Goal: Task Accomplishment & Management: Complete application form

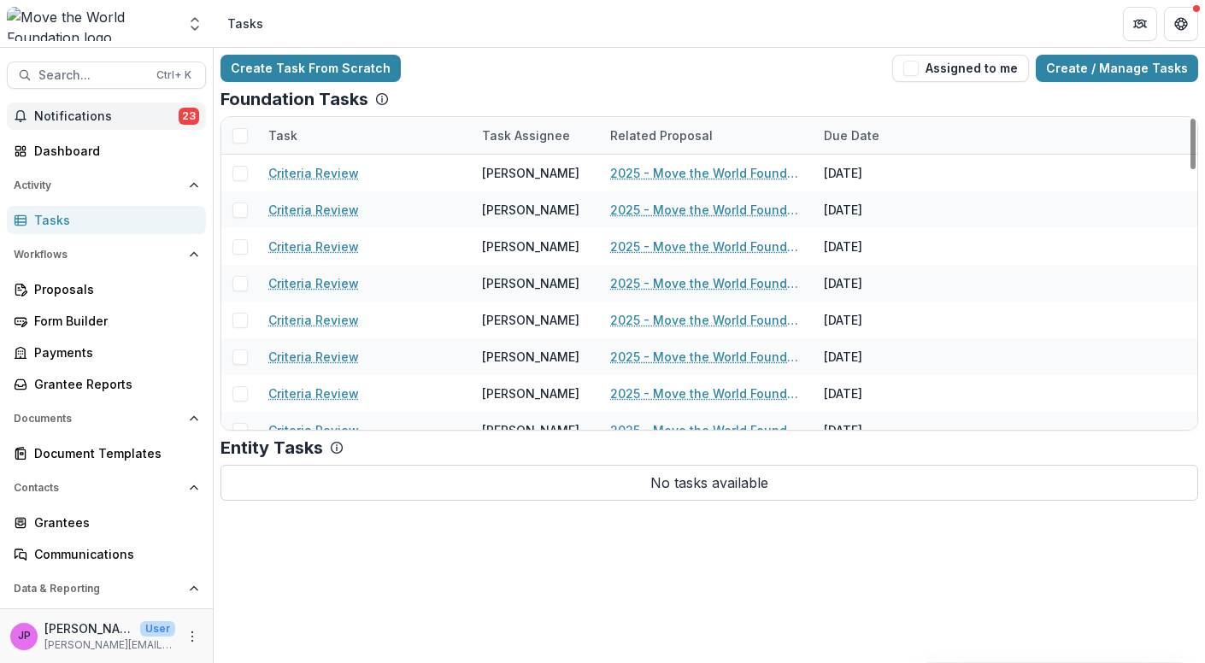
click at [87, 111] on span "Notifications" at bounding box center [106, 116] width 144 height 15
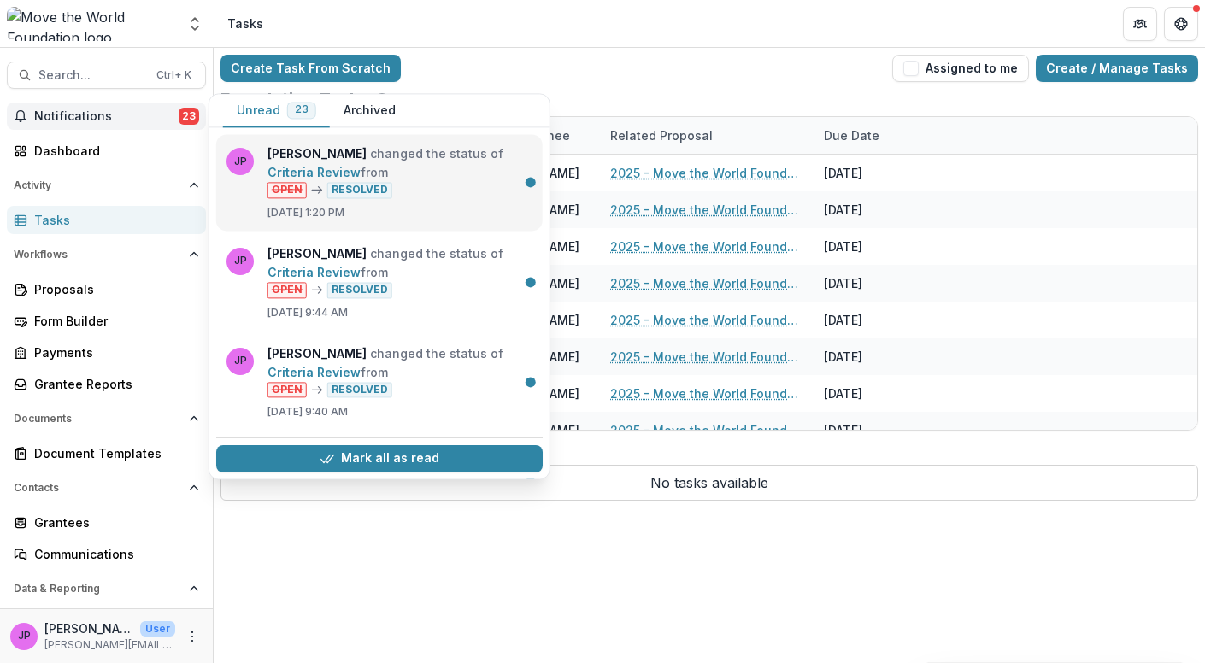
click at [361, 165] on link "Criteria Review" at bounding box center [314, 172] width 93 height 15
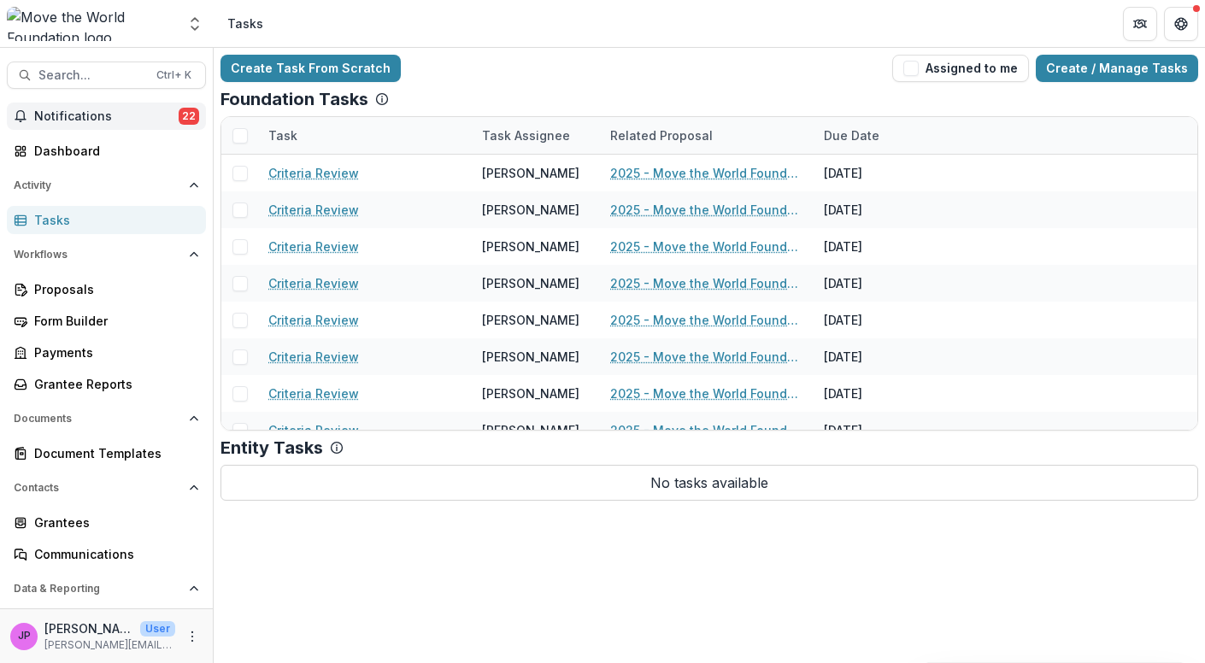
click at [75, 115] on span "Notifications" at bounding box center [106, 116] width 144 height 15
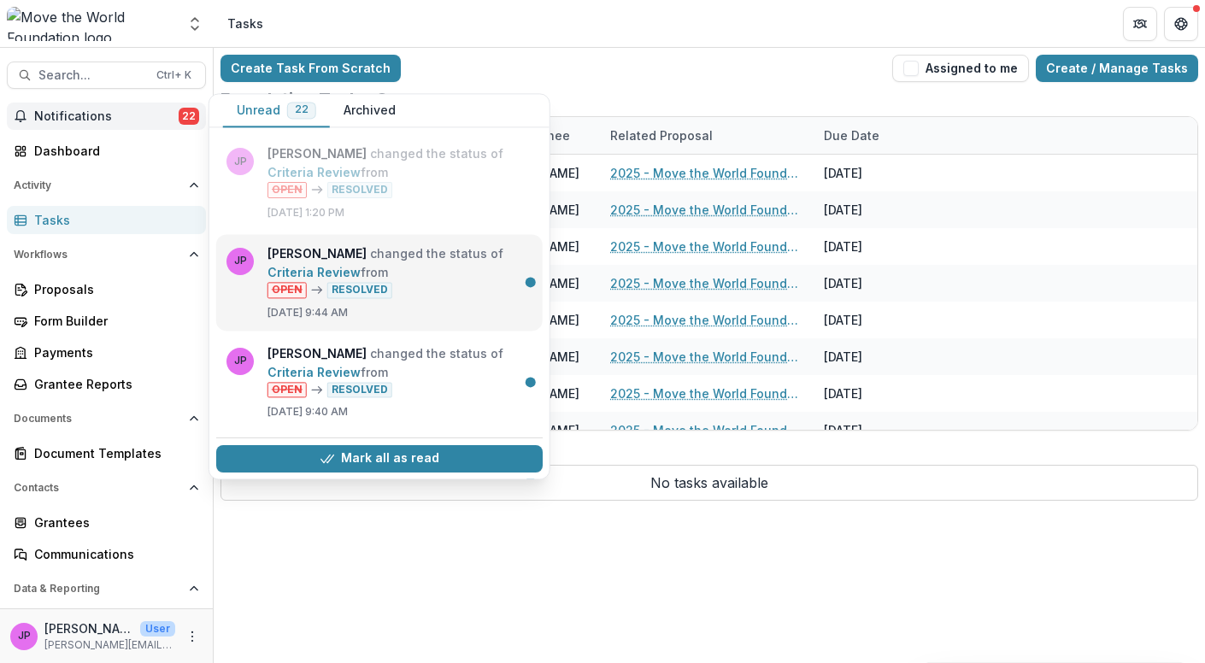
click at [294, 265] on link "Criteria Review" at bounding box center [314, 272] width 93 height 15
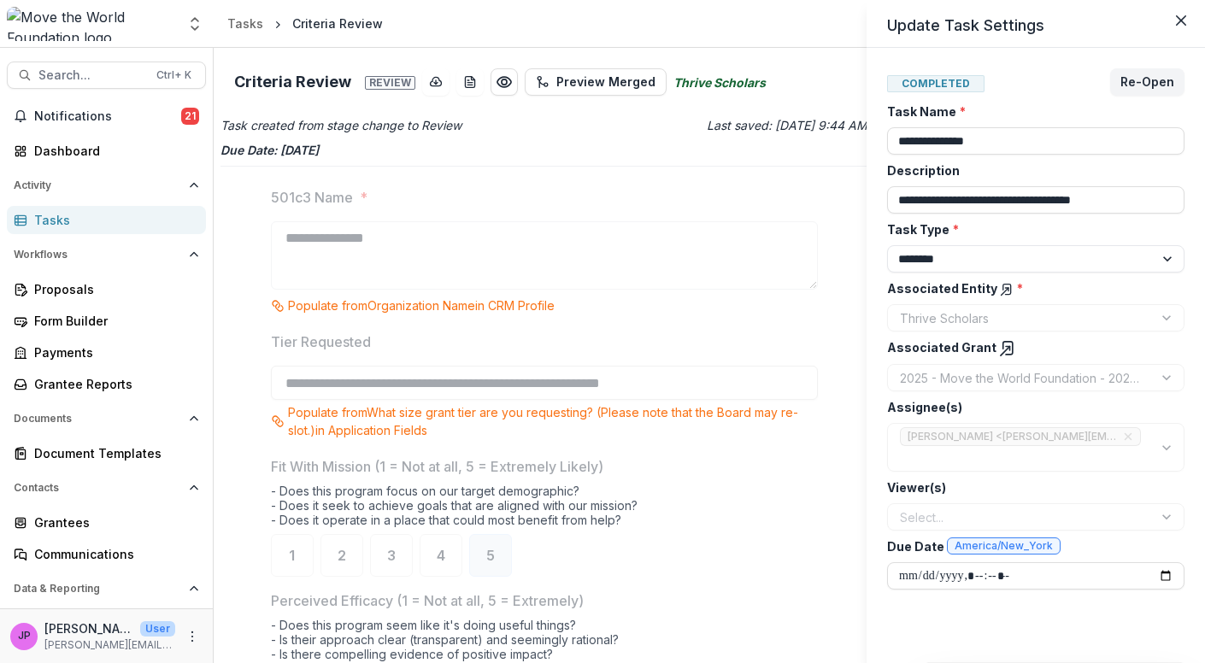
click at [97, 112] on div "**********" at bounding box center [602, 331] width 1205 height 663
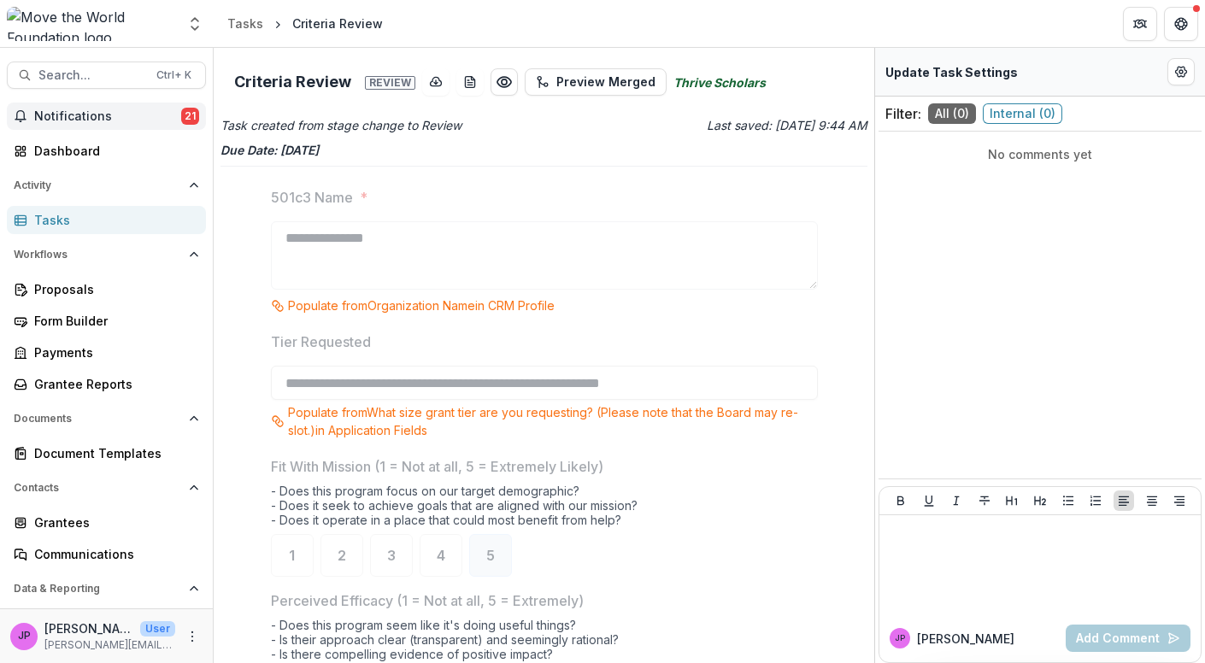
click at [182, 113] on span "21" at bounding box center [190, 116] width 18 height 17
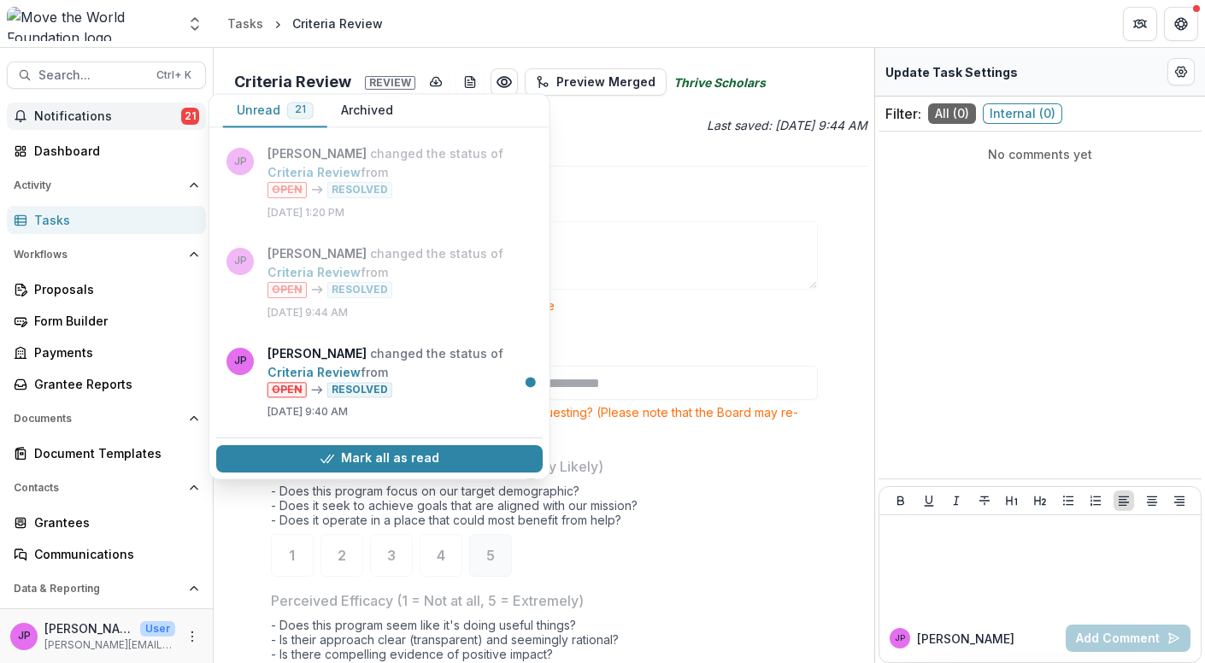
click at [256, 111] on button "Unread 21" at bounding box center [275, 110] width 104 height 33
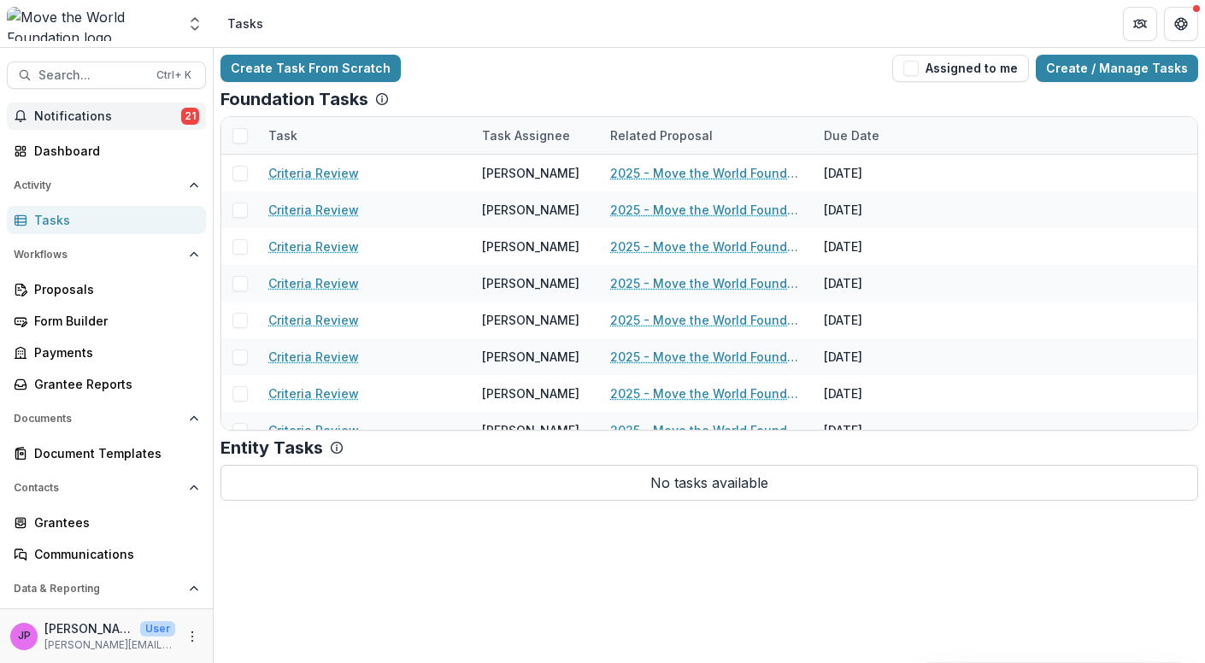
click at [510, 545] on div "Create Task From Scratch Assigned to me Create / Manage Tasks Foundation Tasks …" at bounding box center [709, 355] width 991 height 615
click at [919, 72] on span "button" at bounding box center [910, 68] width 15 height 15
click at [1186, 15] on button "Get Help" at bounding box center [1181, 24] width 34 height 34
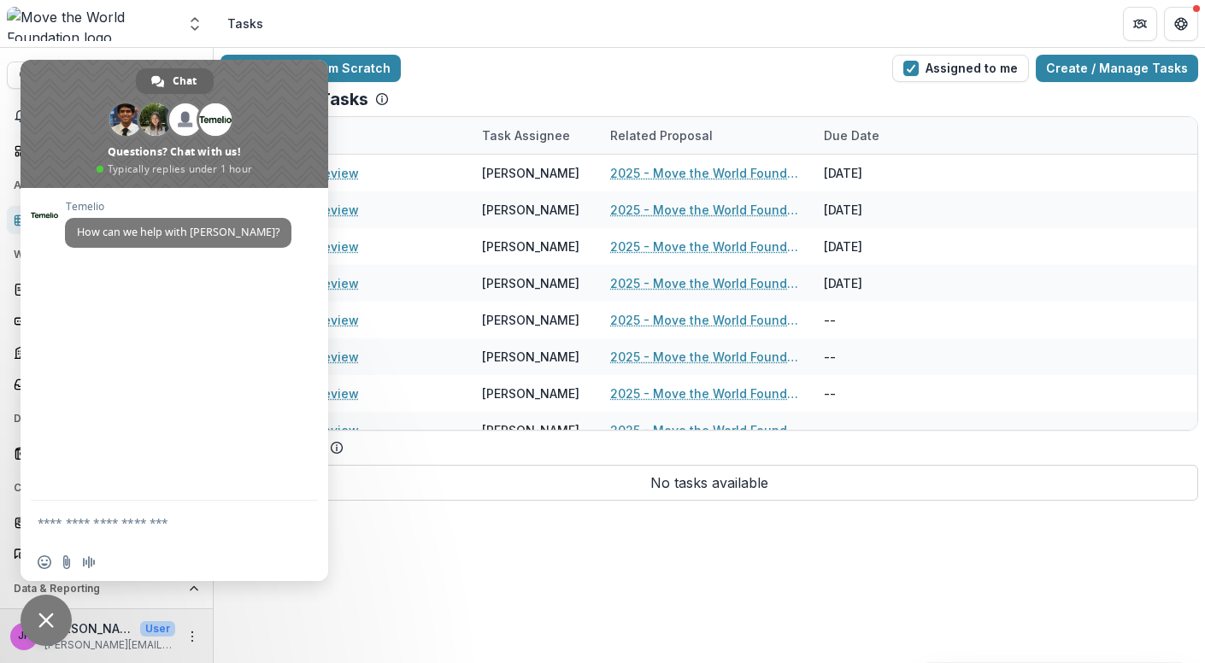
click at [609, 65] on div "Create Task From Scratch Assigned to me Create / Manage Tasks" at bounding box center [710, 68] width 978 height 27
click at [976, 68] on button "Assigned to me" at bounding box center [960, 68] width 137 height 27
click at [40, 617] on span "Close chat" at bounding box center [45, 620] width 15 height 15
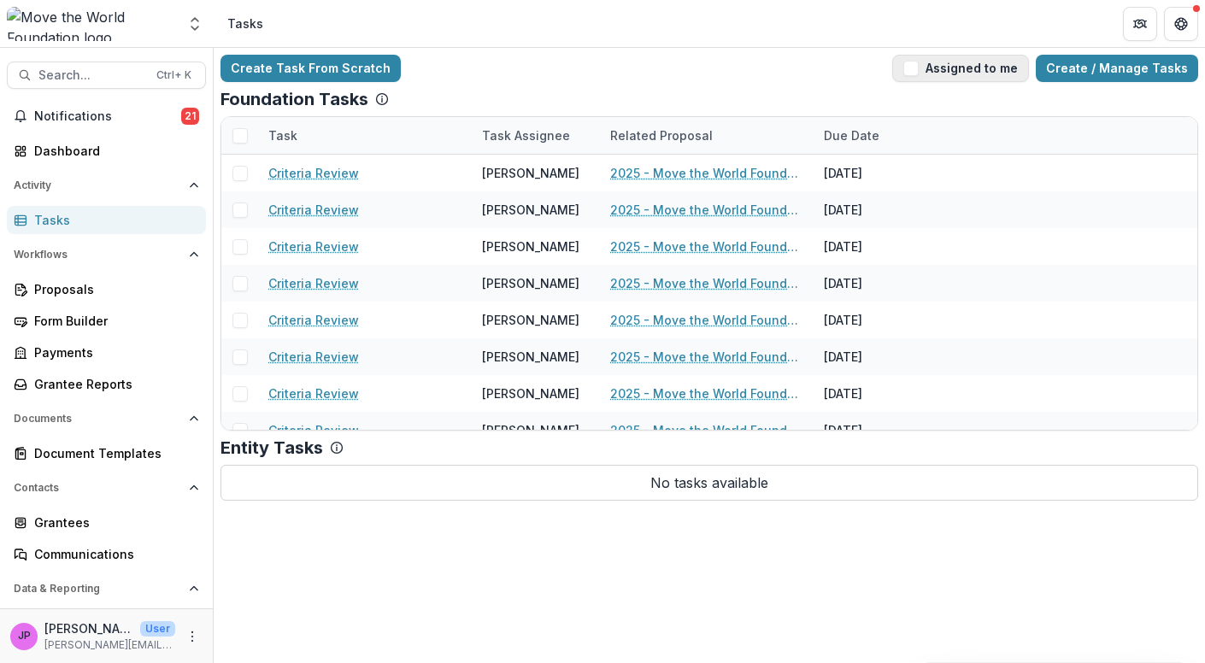
click at [919, 71] on span "button" at bounding box center [910, 68] width 15 height 15
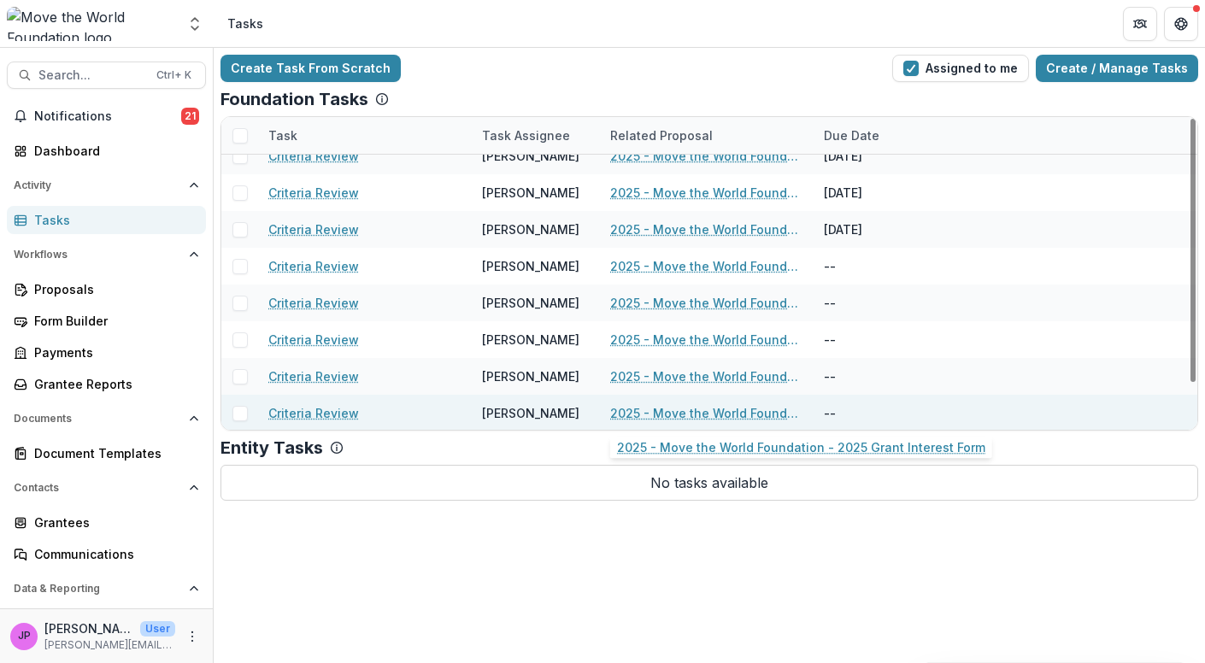
click at [665, 410] on link "2025 - Move the World Foundation - 2025 Grant Interest Form" at bounding box center [706, 413] width 193 height 18
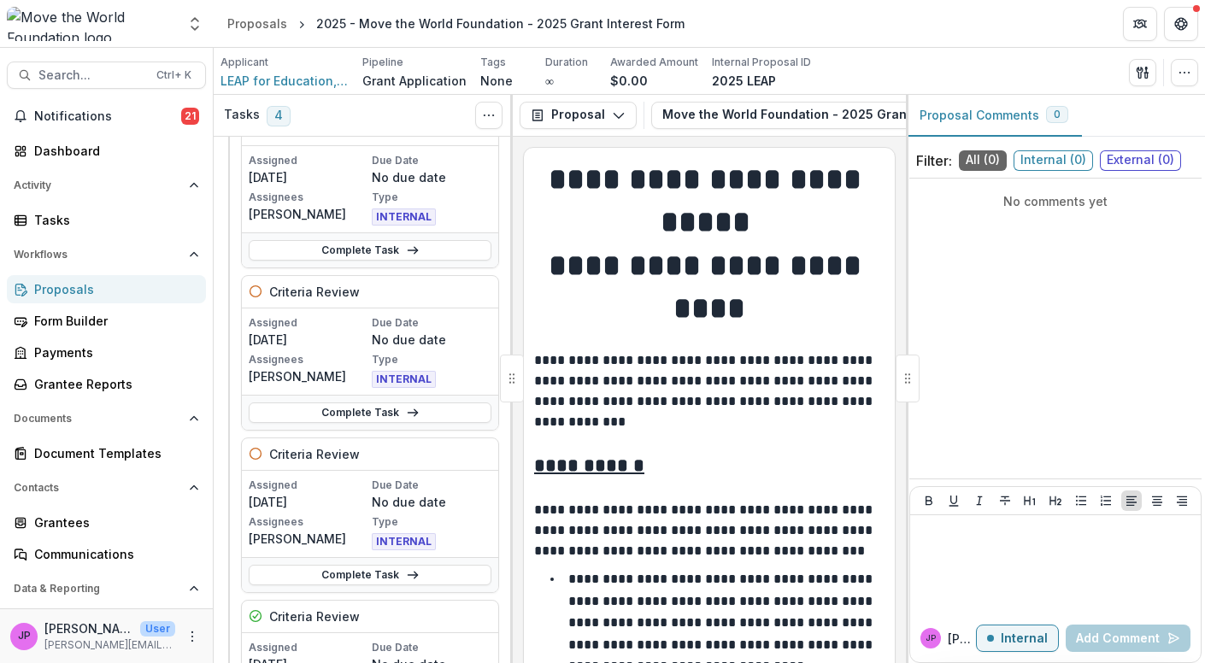
scroll to position [279, 0]
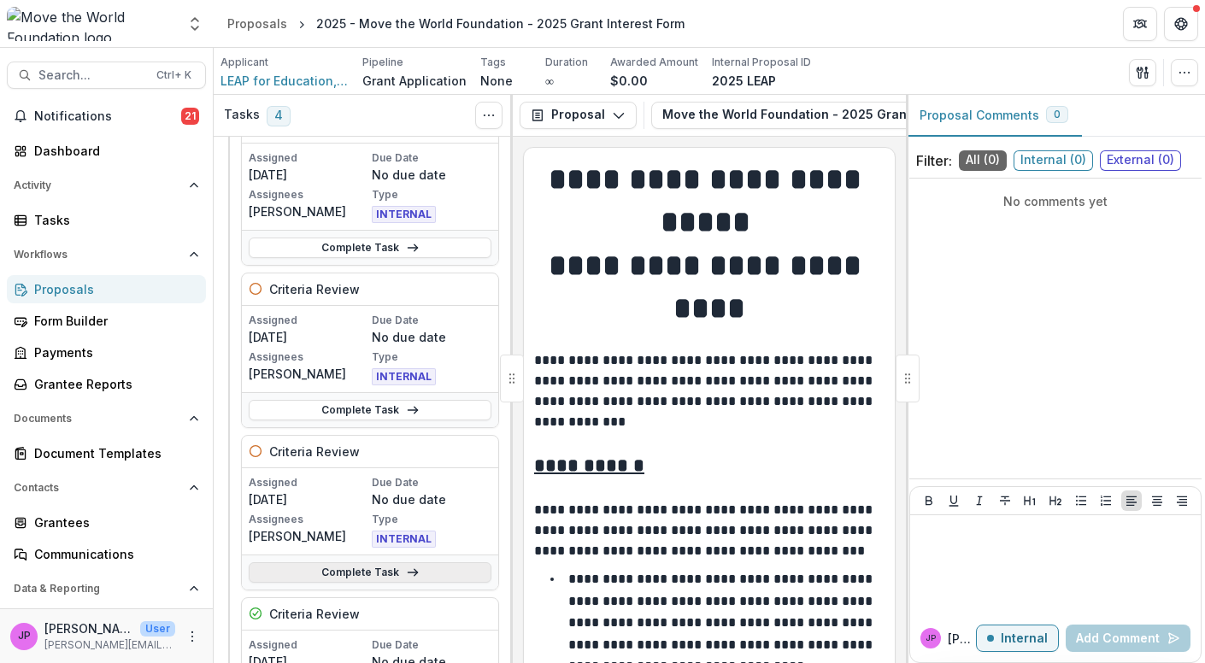
click at [397, 566] on link "Complete Task" at bounding box center [370, 572] width 243 height 21
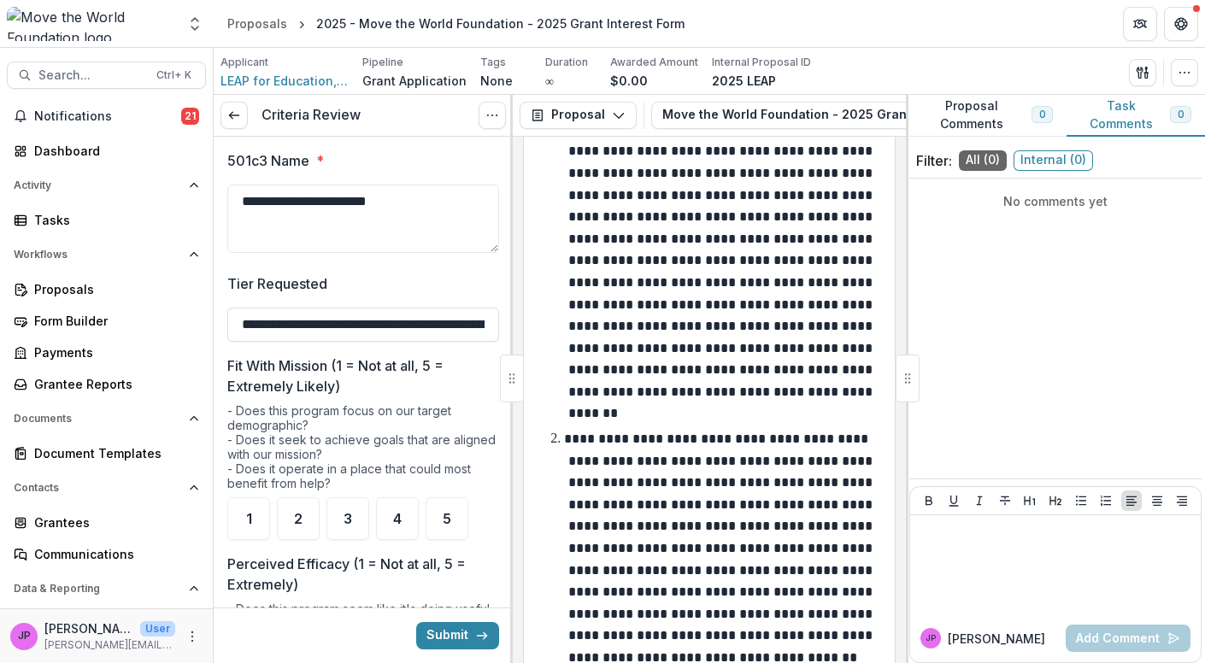
scroll to position [4951, 0]
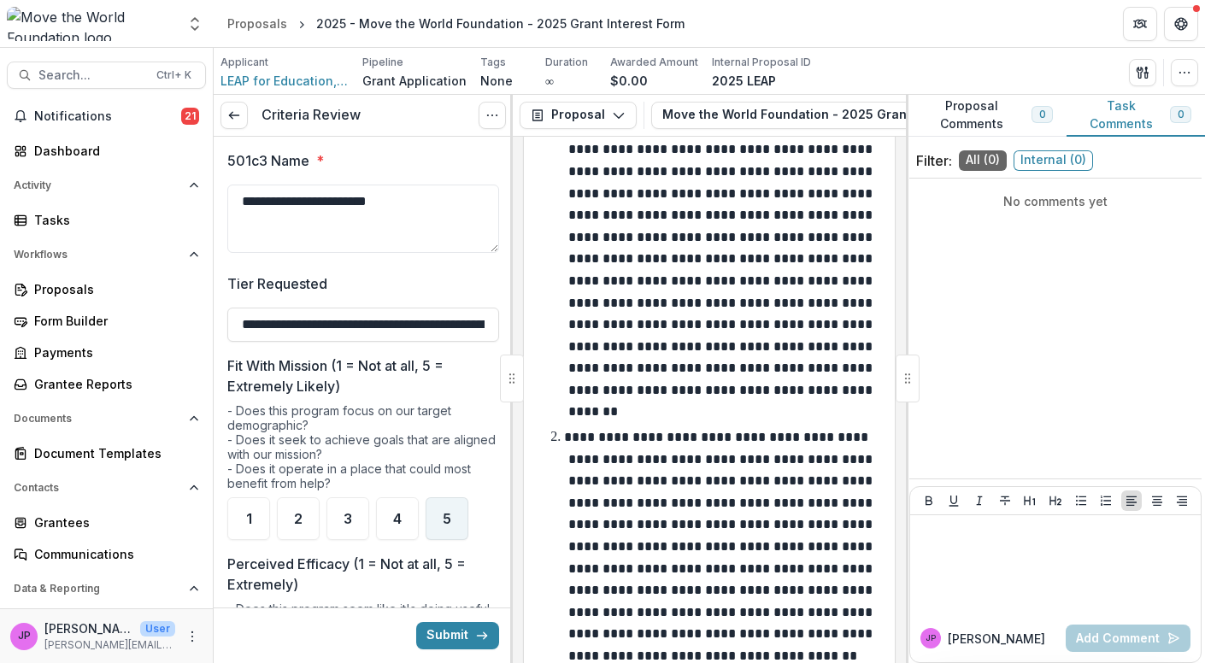
click at [448, 516] on span "5" at bounding box center [447, 519] width 9 height 14
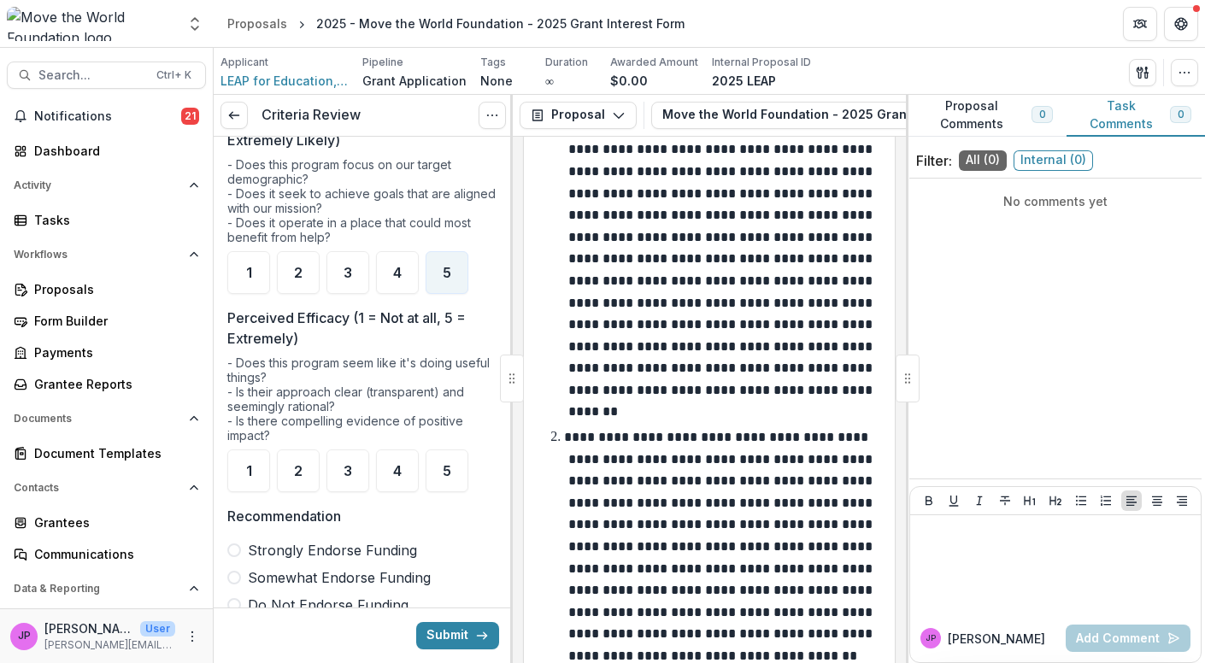
scroll to position [252, 0]
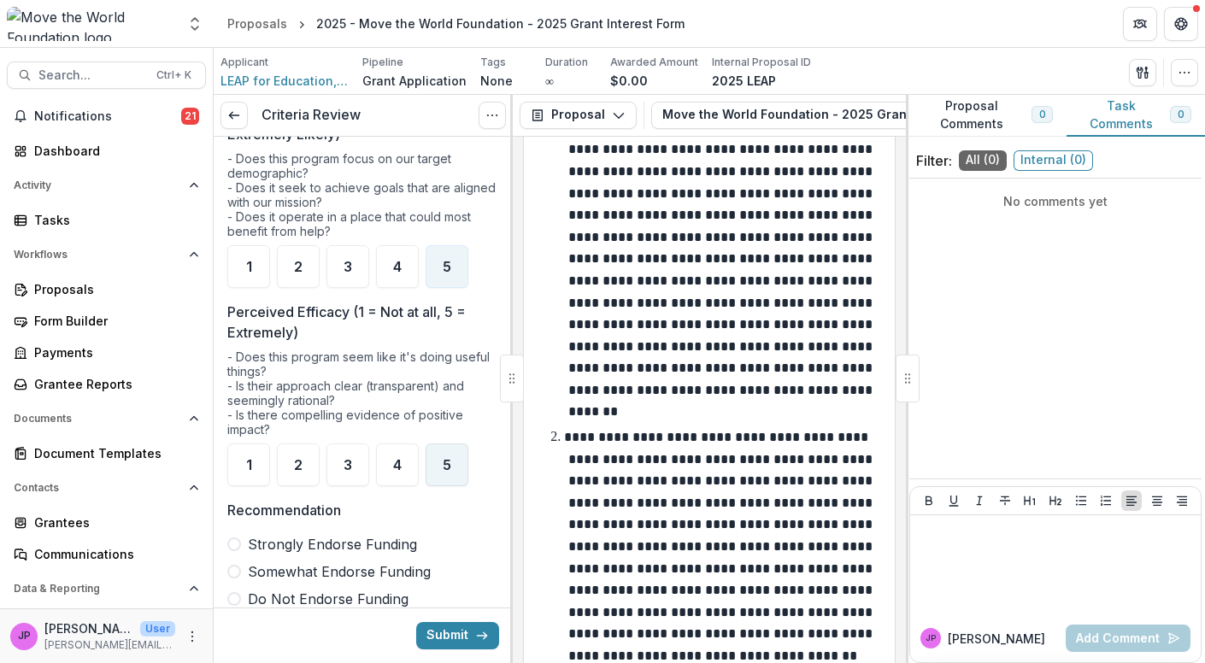
click at [445, 468] on span "5" at bounding box center [447, 465] width 9 height 14
click at [238, 539] on span at bounding box center [234, 545] width 14 height 14
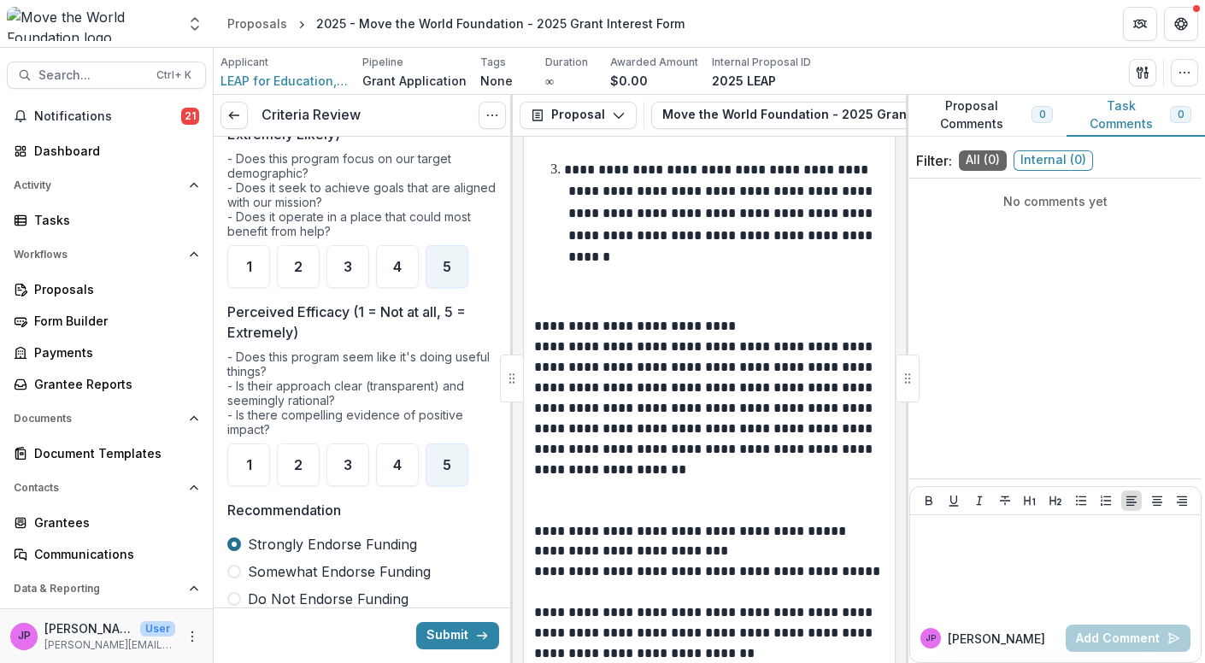
scroll to position [10678, 0]
click at [314, 85] on span "LEAP for Education, Inc." at bounding box center [285, 81] width 128 height 18
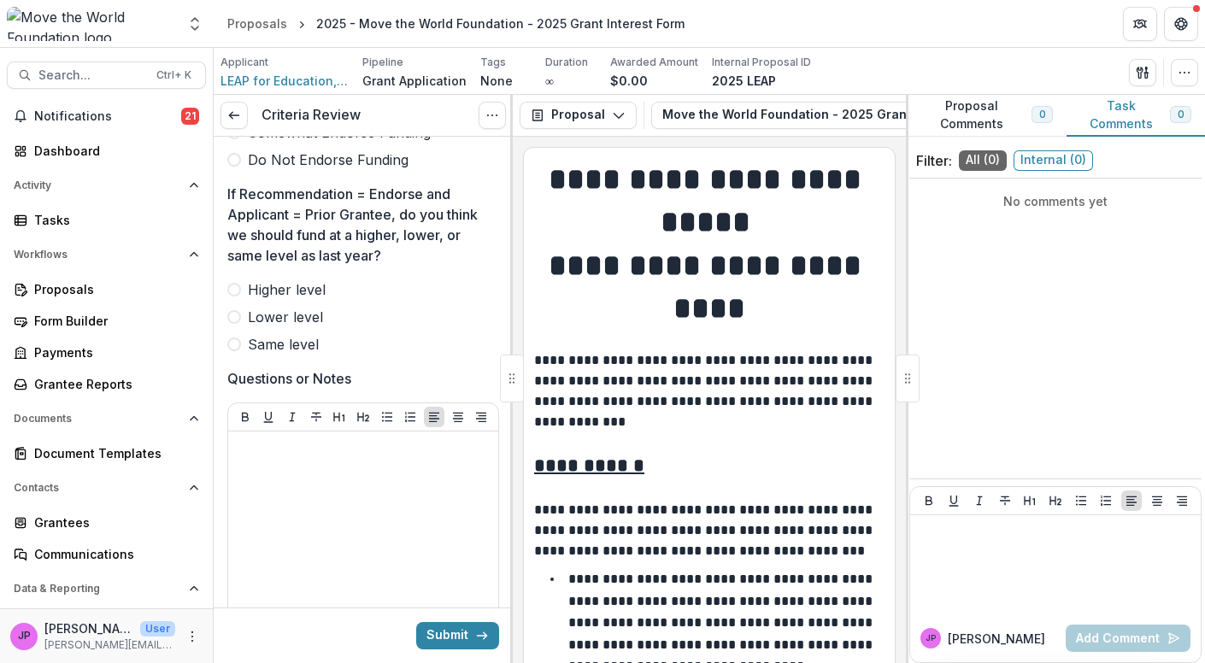
scroll to position [692, 0]
click at [233, 344] on span at bounding box center [234, 344] width 14 height 14
click at [251, 447] on p at bounding box center [363, 447] width 256 height 19
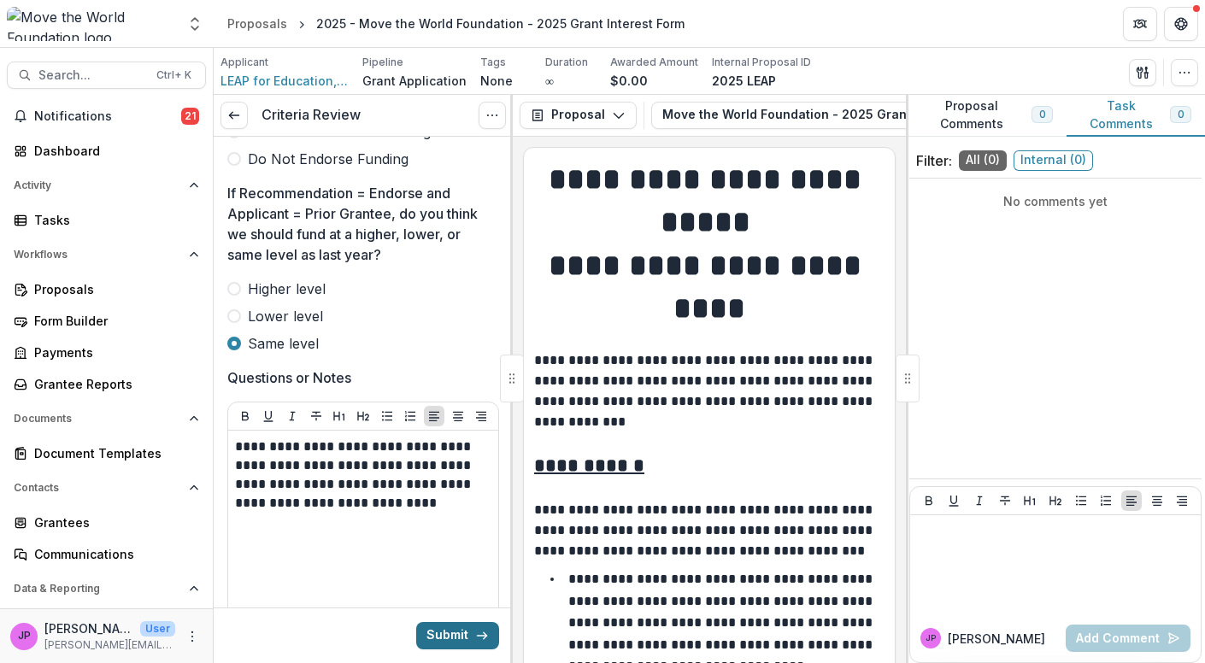
click at [437, 637] on button "Submit" at bounding box center [457, 635] width 83 height 27
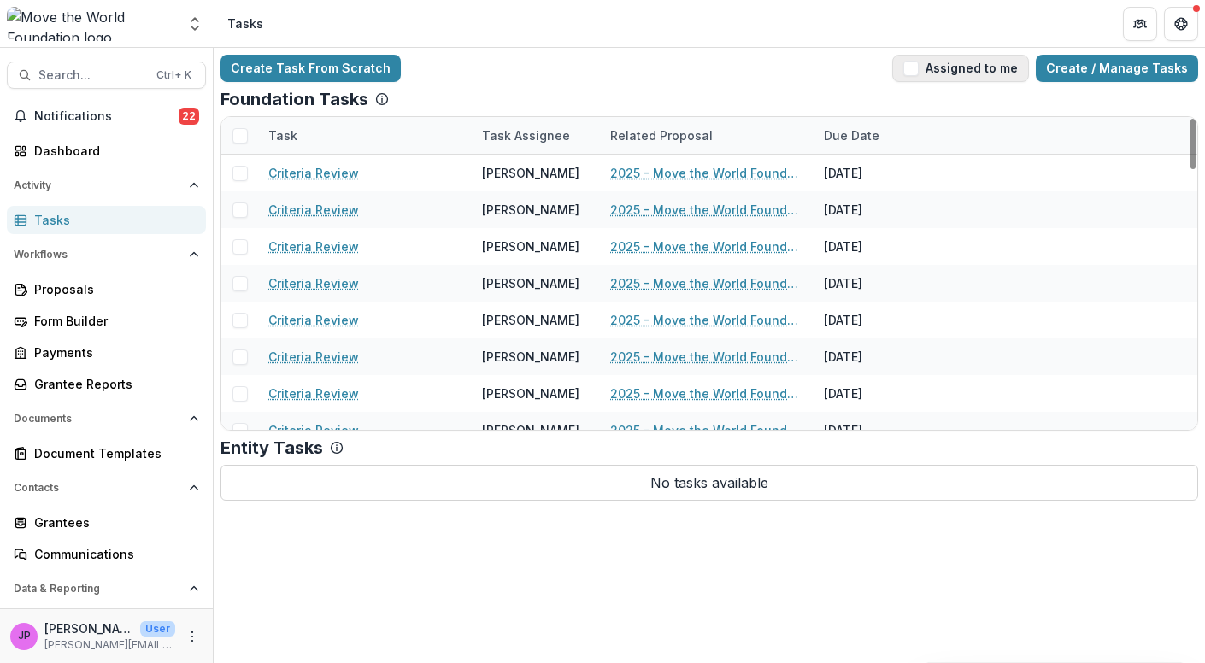
click at [919, 74] on span "button" at bounding box center [910, 68] width 15 height 15
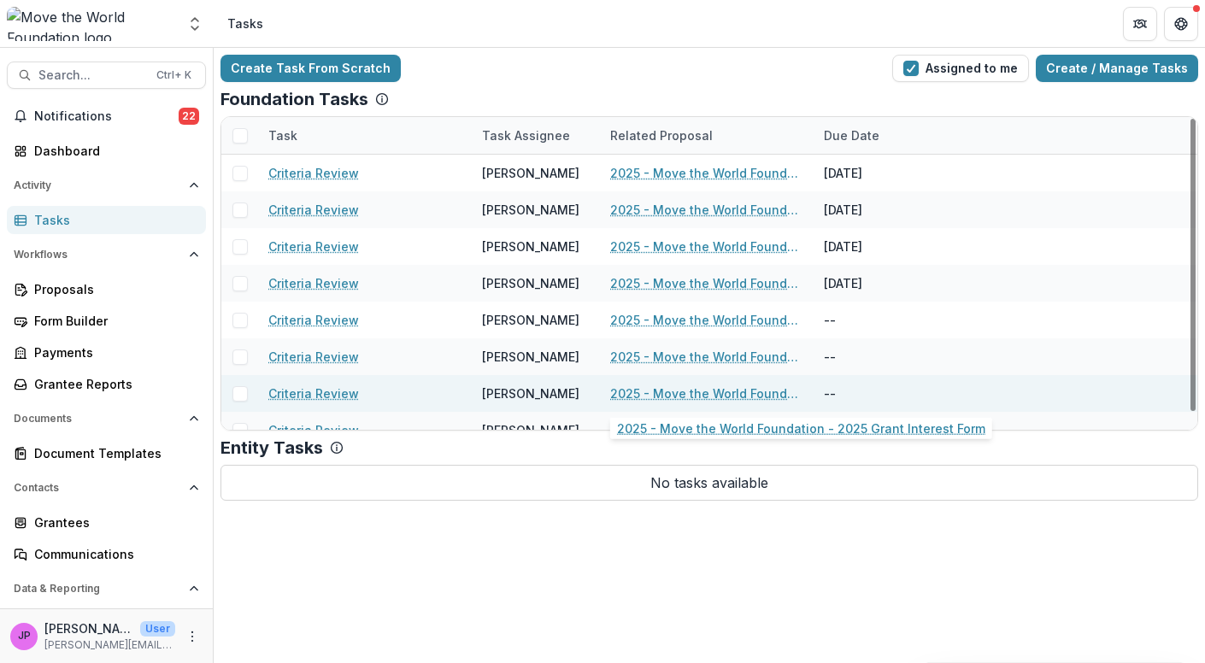
click at [668, 386] on link "2025 - Move the World Foundation - 2025 Grant Interest Form" at bounding box center [706, 394] width 193 height 18
